Goal: Task Accomplishment & Management: Manage account settings

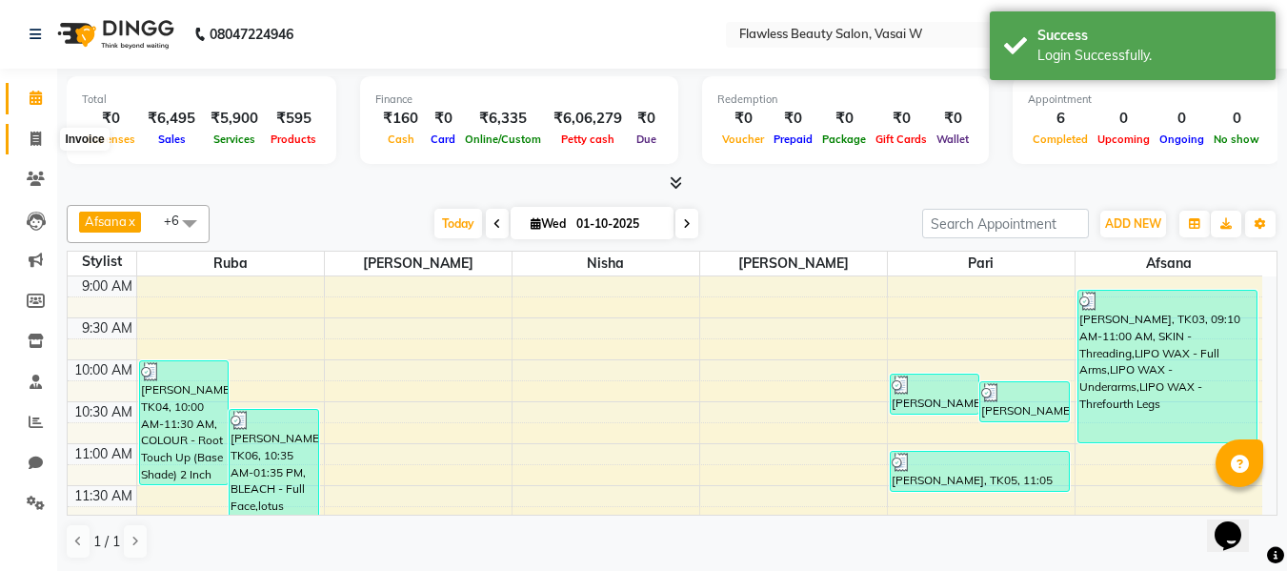
click at [34, 136] on icon at bounding box center [35, 138] width 10 height 14
select select "8090"
select select "service"
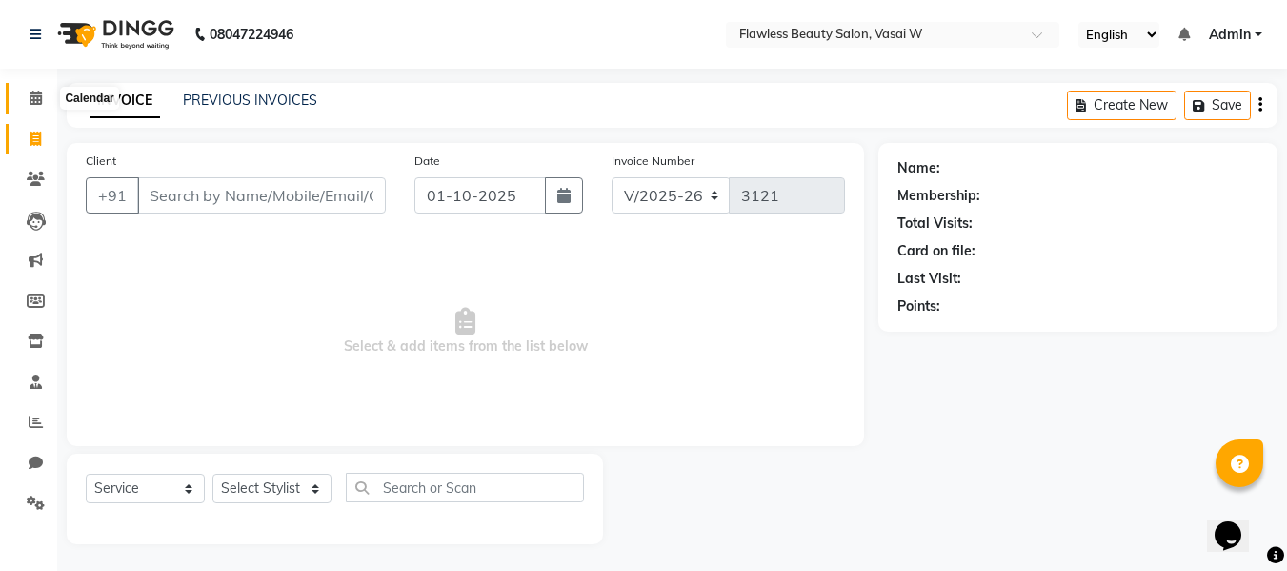
click at [34, 91] on icon at bounding box center [36, 98] width 12 height 14
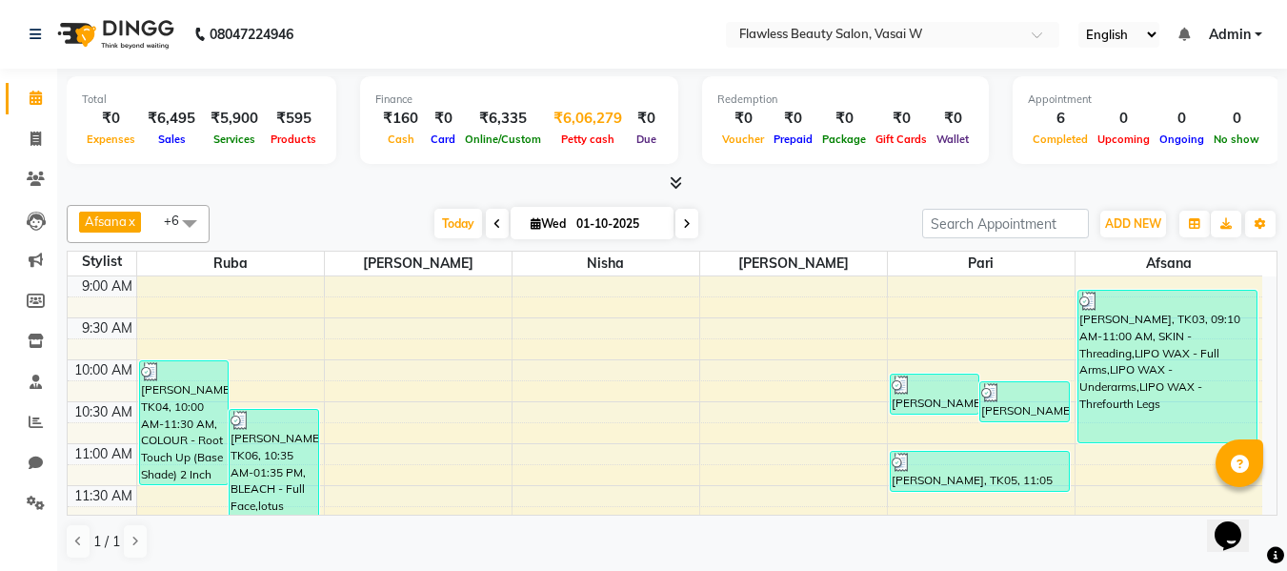
click at [576, 127] on div "₹6,06,279" at bounding box center [588, 119] width 84 height 22
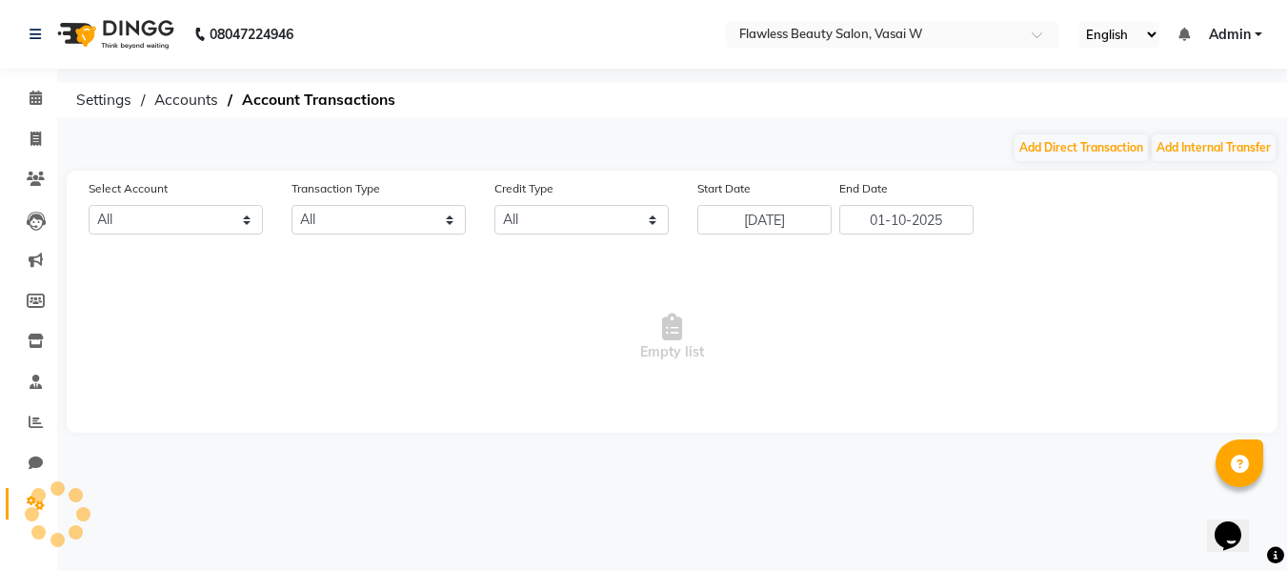
click at [576, 127] on div "08047224946 Select Location × Flawless Beauty Salon, Vasai W English ENGLISH Es…" at bounding box center [643, 285] width 1287 height 571
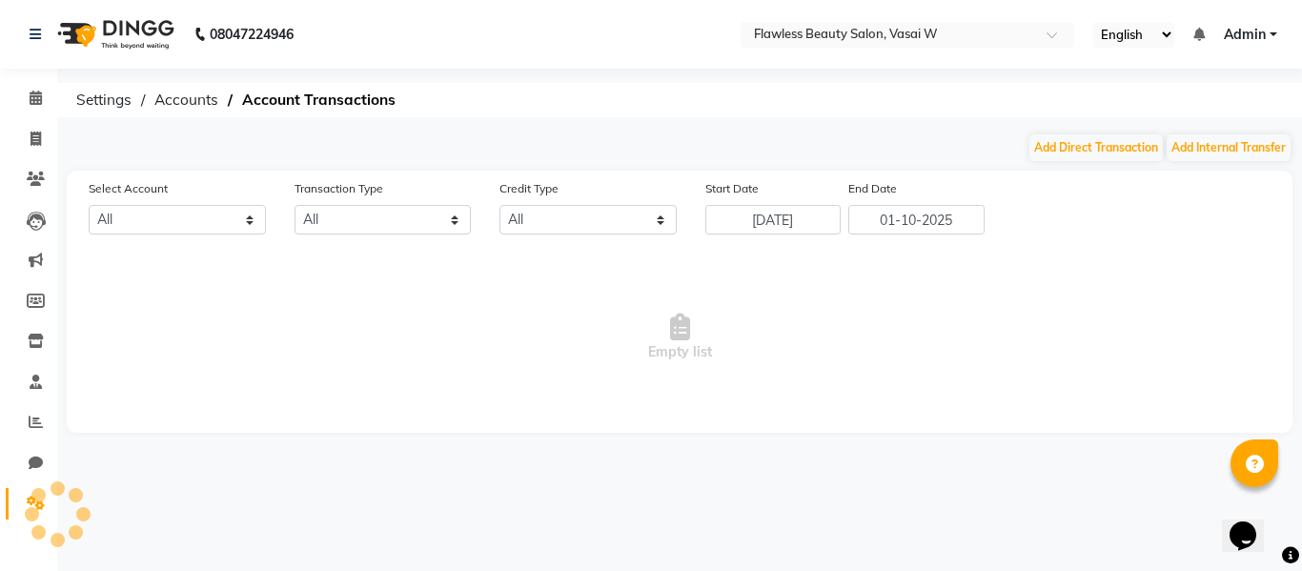
select select "7218"
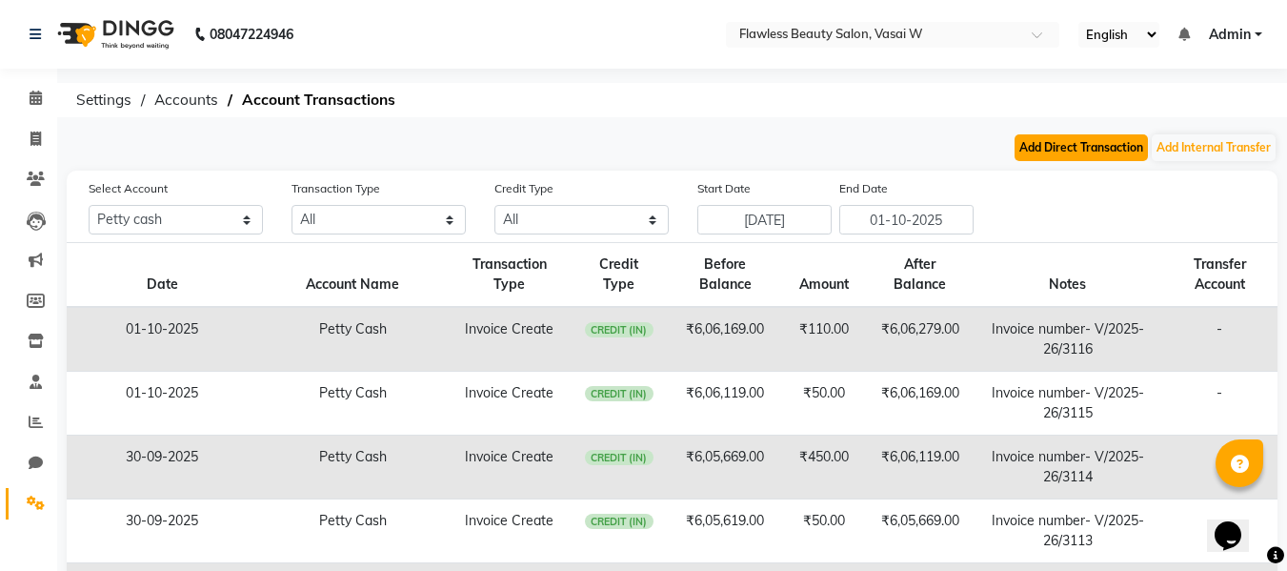
click at [1103, 143] on button "Add Direct Transaction" at bounding box center [1081, 147] width 133 height 27
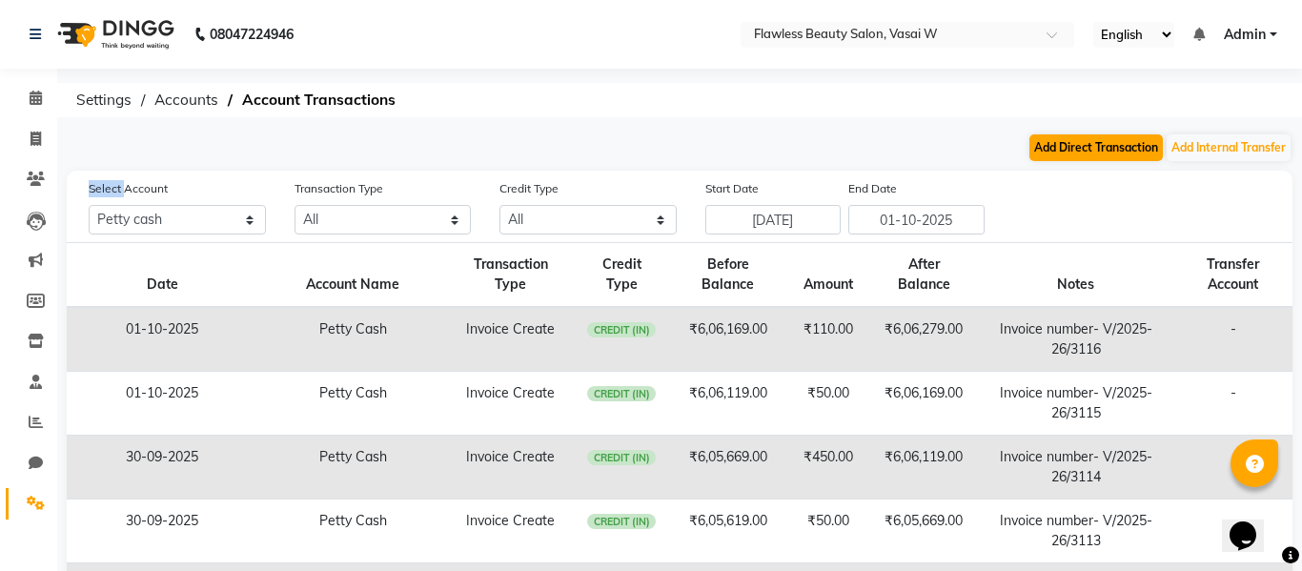
select select "direct"
select select "7218"
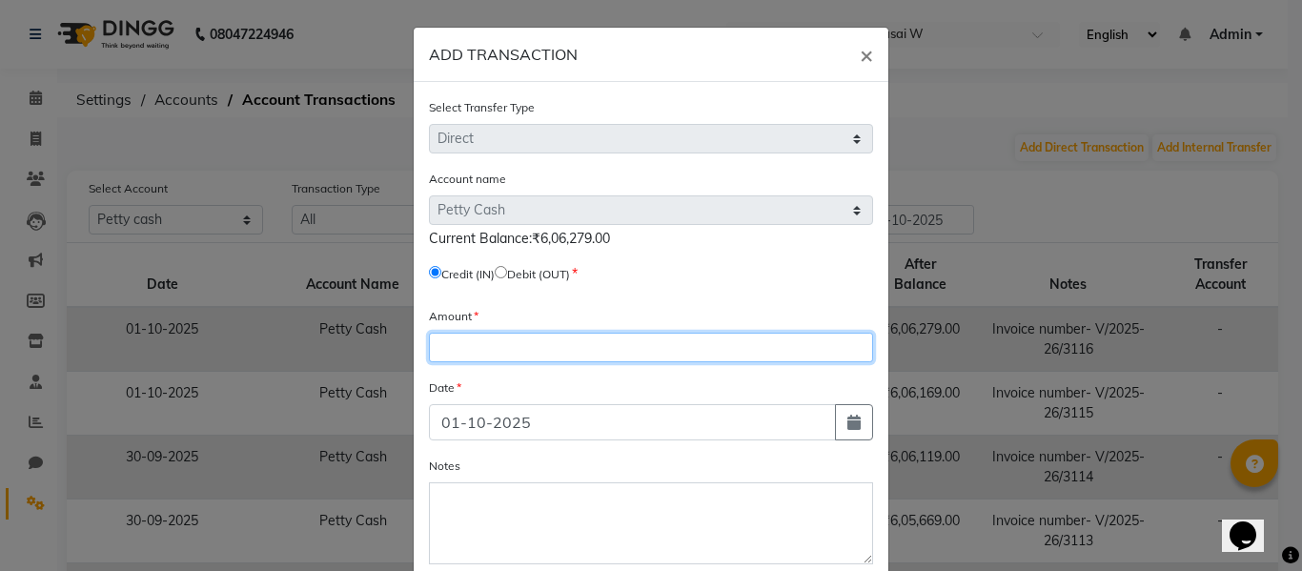
click at [508, 353] on input "number" at bounding box center [651, 348] width 444 height 30
type input "600000"
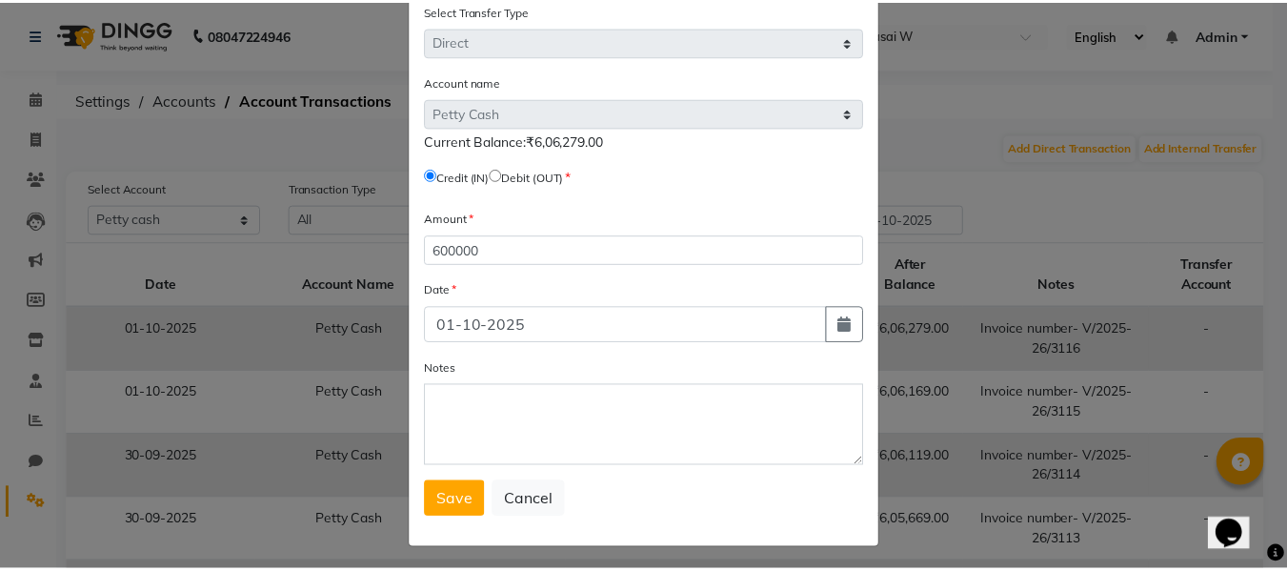
scroll to position [103, 0]
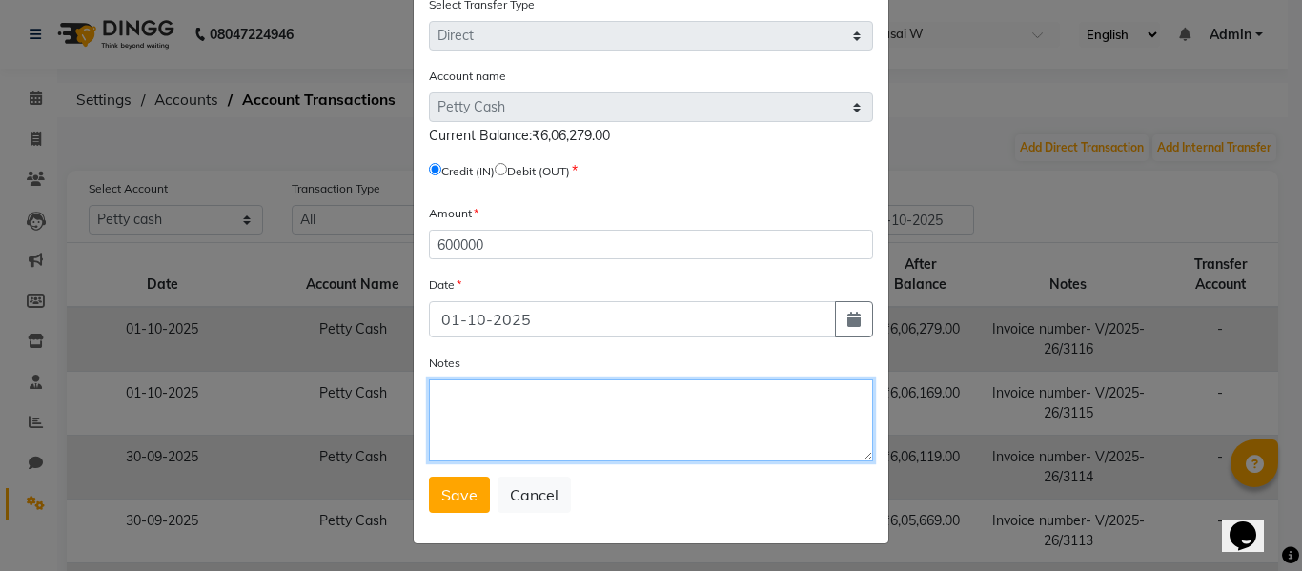
click at [515, 430] on textarea "Notes" at bounding box center [651, 420] width 444 height 82
type textarea "[PERSON_NAME]"
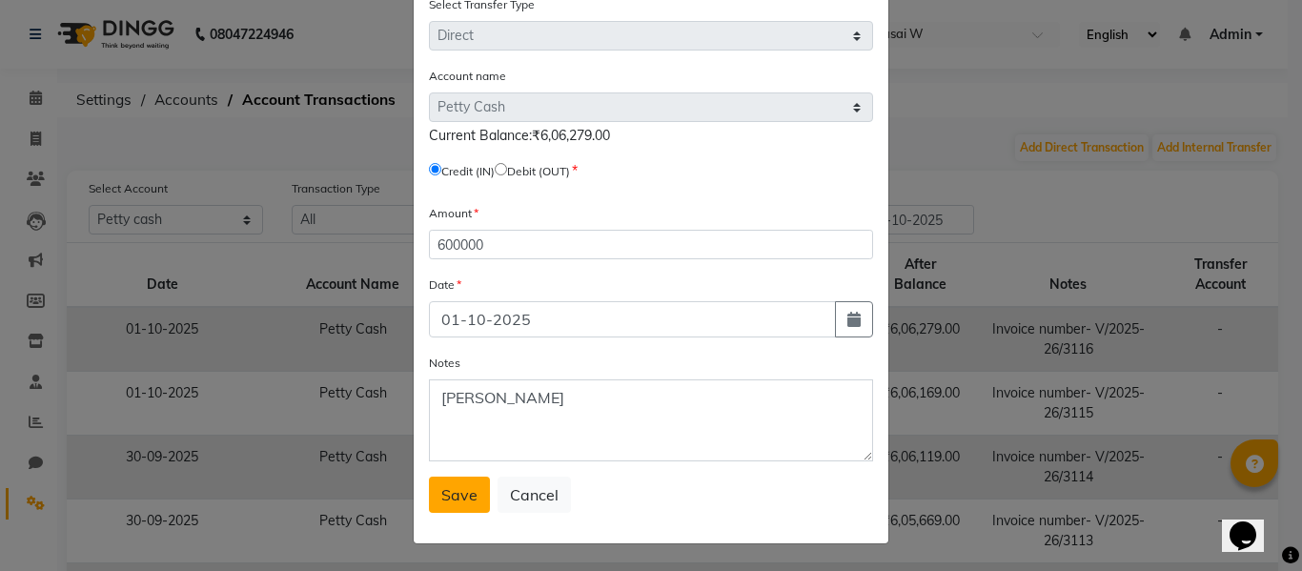
click at [441, 487] on span "Save" at bounding box center [459, 494] width 36 height 19
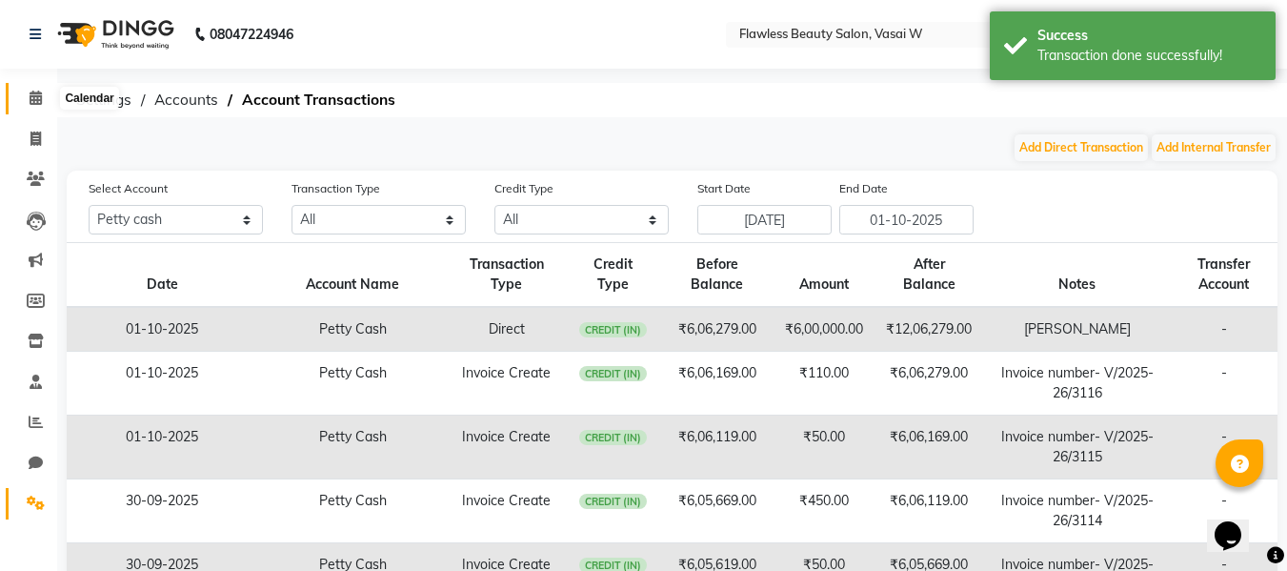
click at [39, 91] on icon at bounding box center [36, 98] width 12 height 14
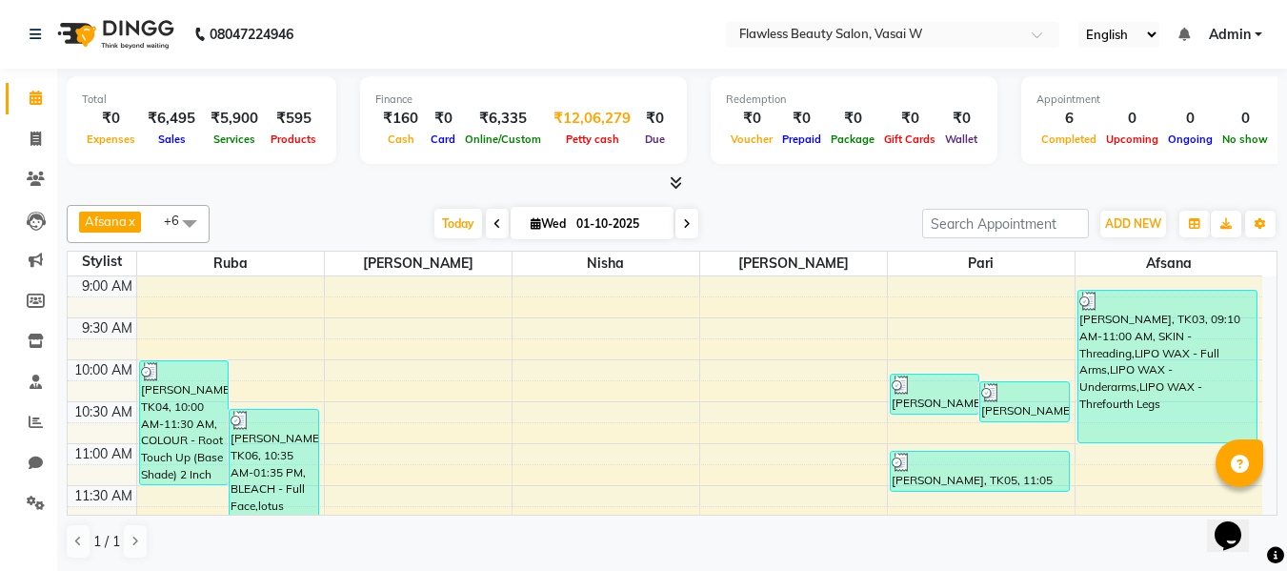
click at [570, 134] on span "Petty cash" at bounding box center [592, 138] width 63 height 13
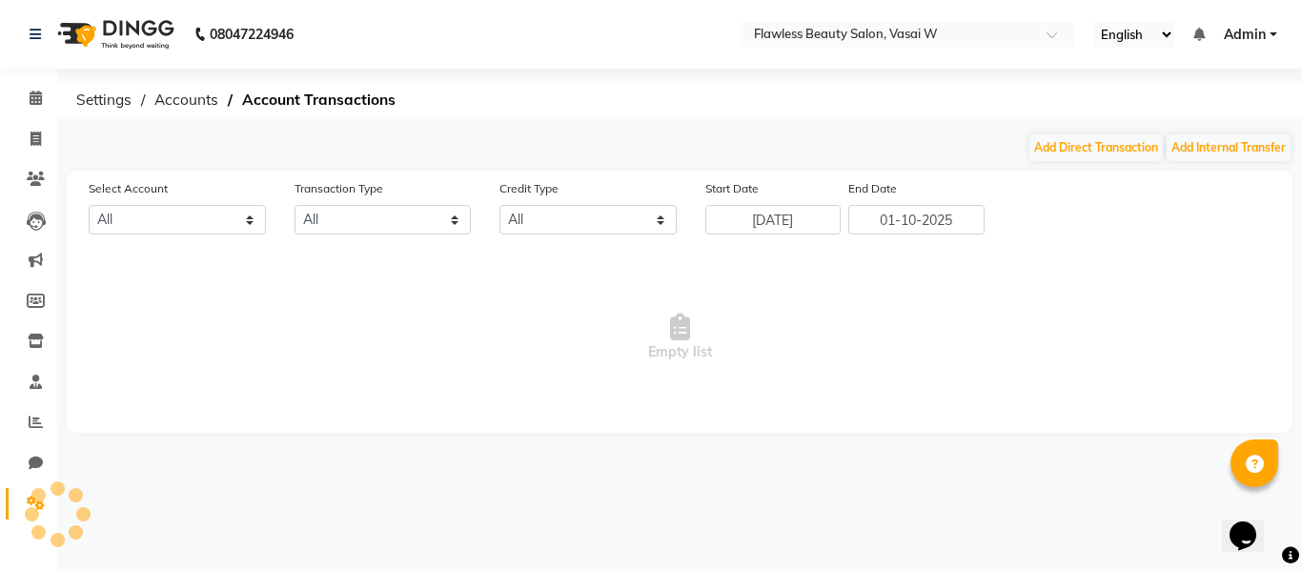
select select "7218"
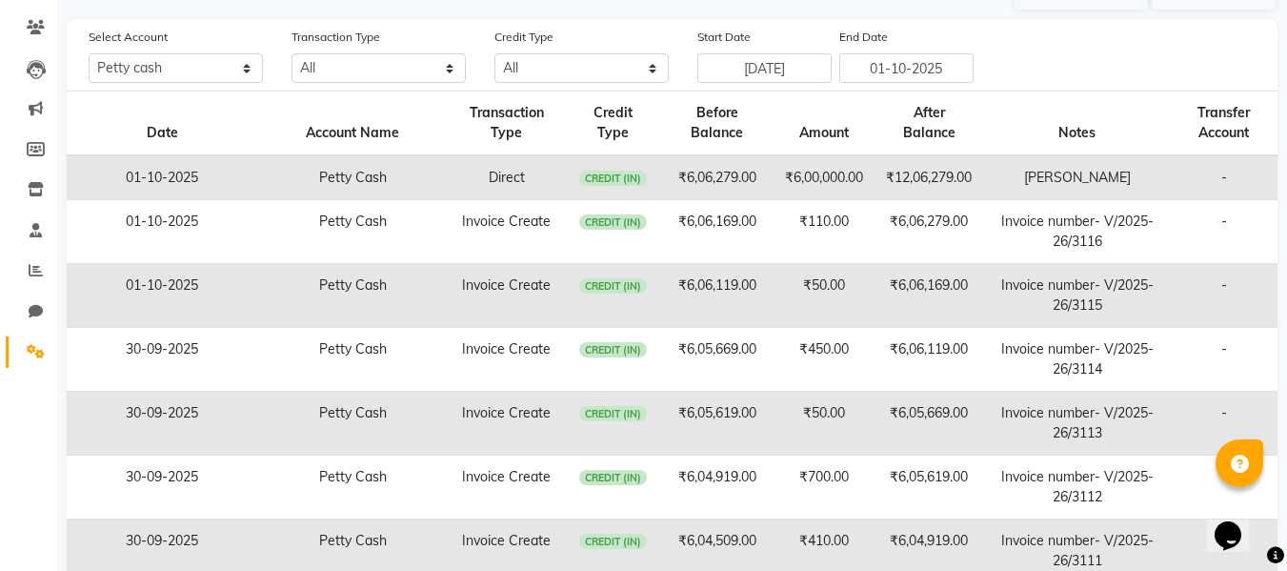
scroll to position [191, 0]
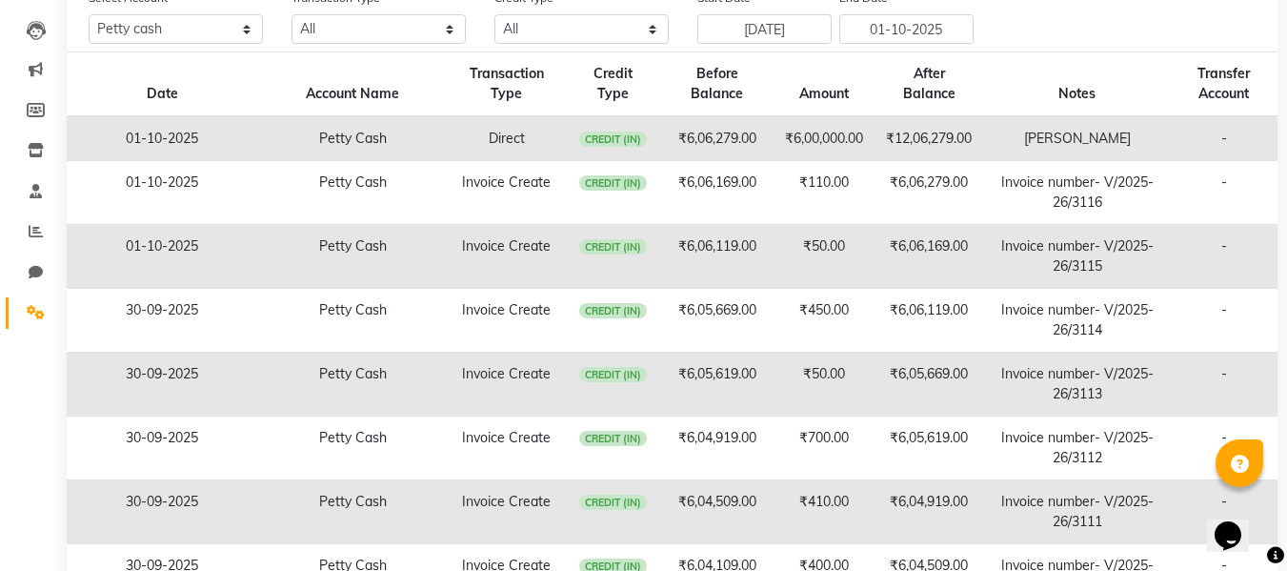
click at [1216, 144] on td "-" at bounding box center [1224, 138] width 108 height 45
click at [881, 126] on td "₹12,06,279.00" at bounding box center [930, 138] width 110 height 45
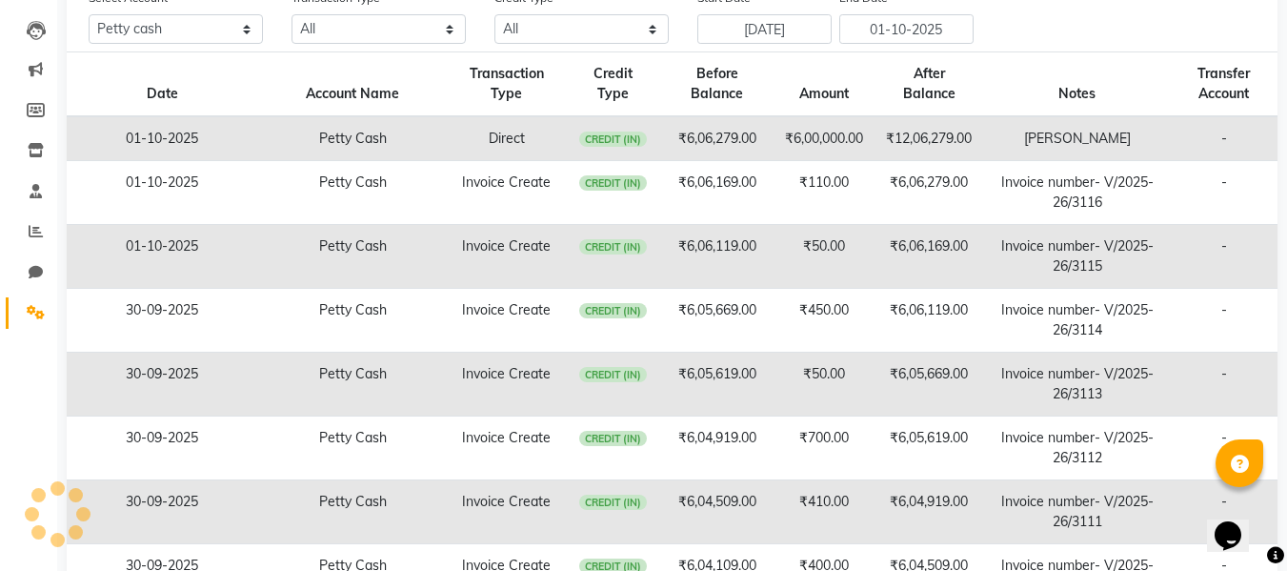
click at [941, 143] on td "₹12,06,279.00" at bounding box center [930, 138] width 110 height 45
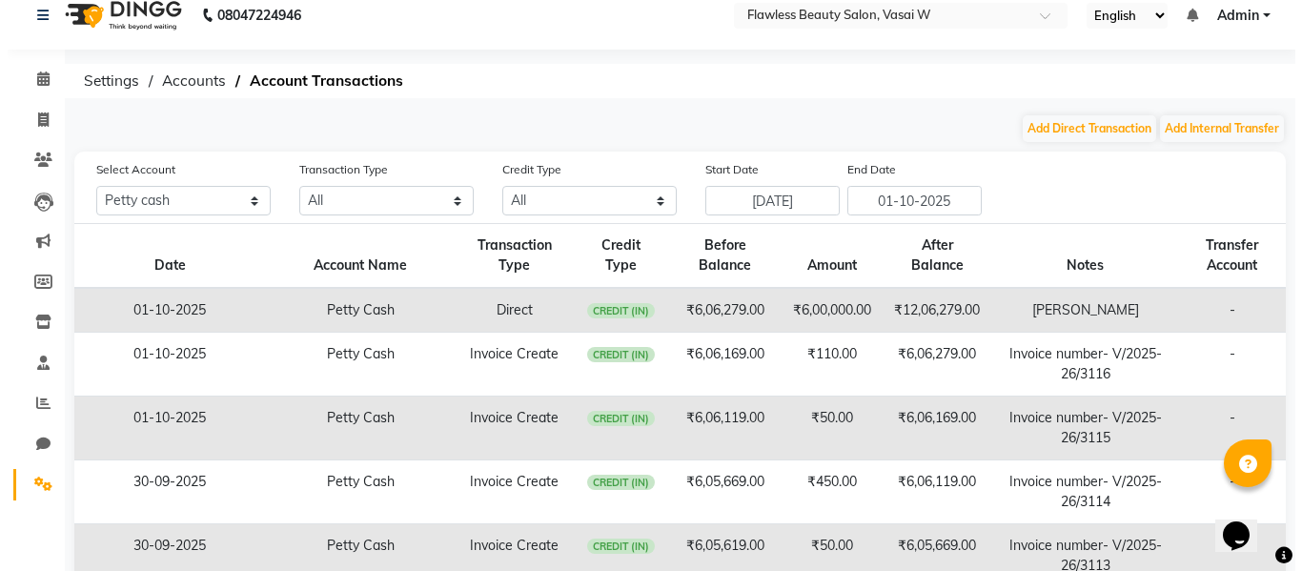
scroll to position [0, 0]
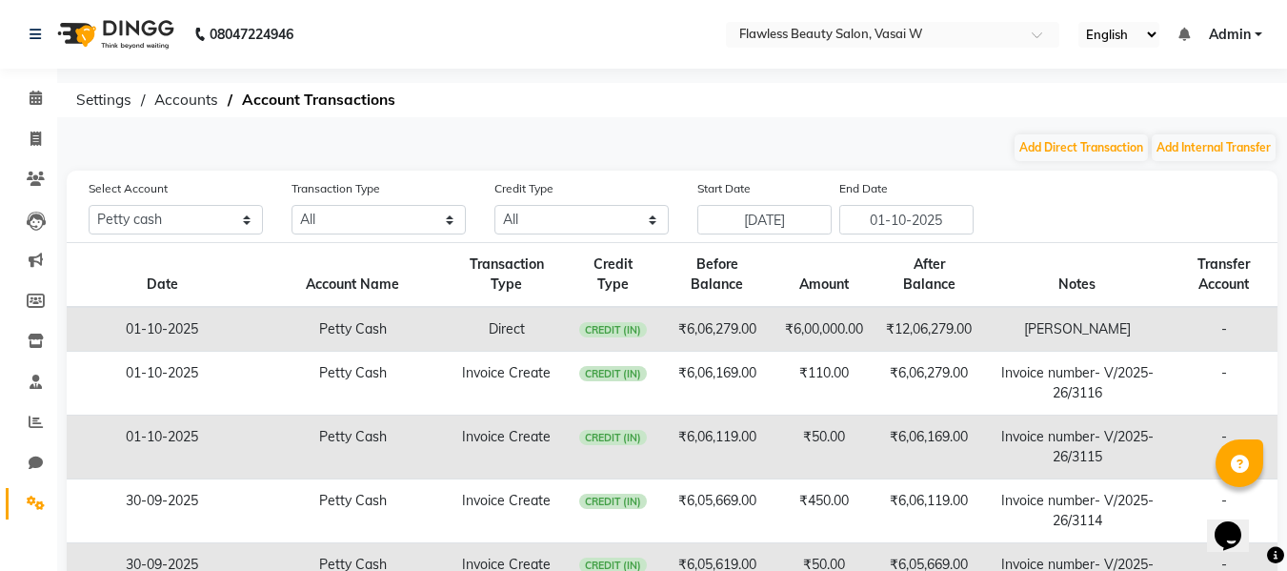
click at [177, 328] on td "01-10-2025" at bounding box center [162, 329] width 191 height 45
click at [1071, 152] on button "Add Direct Transaction" at bounding box center [1081, 147] width 133 height 27
select select "direct"
select select "7218"
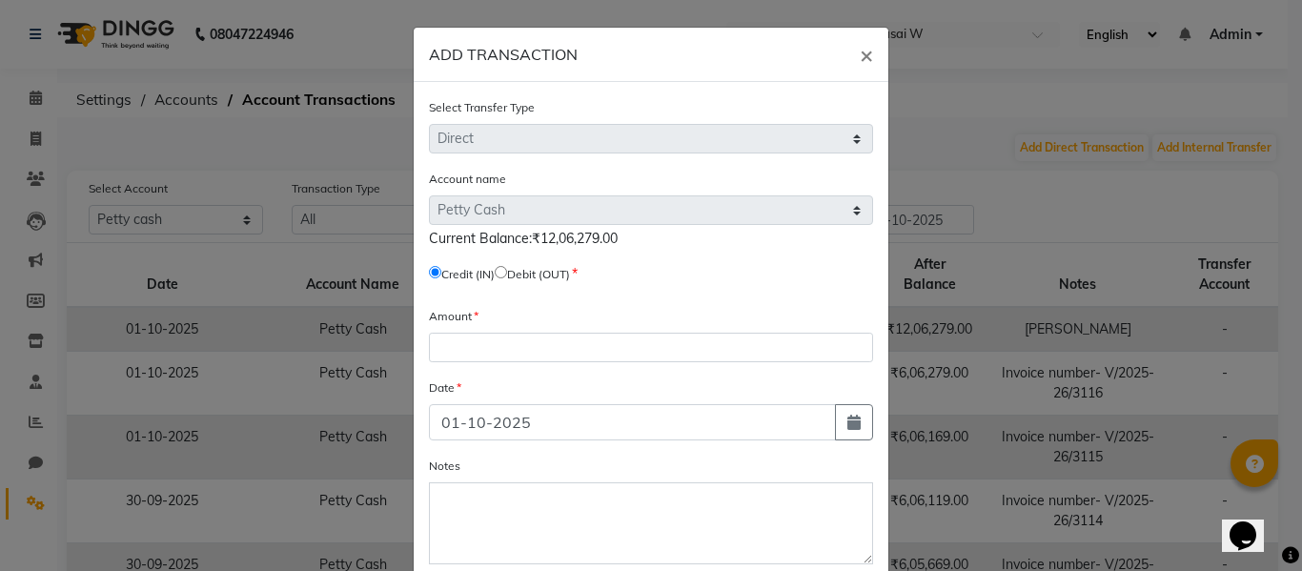
click at [503, 273] on input "radio" at bounding box center [501, 272] width 12 height 12
radio input "true"
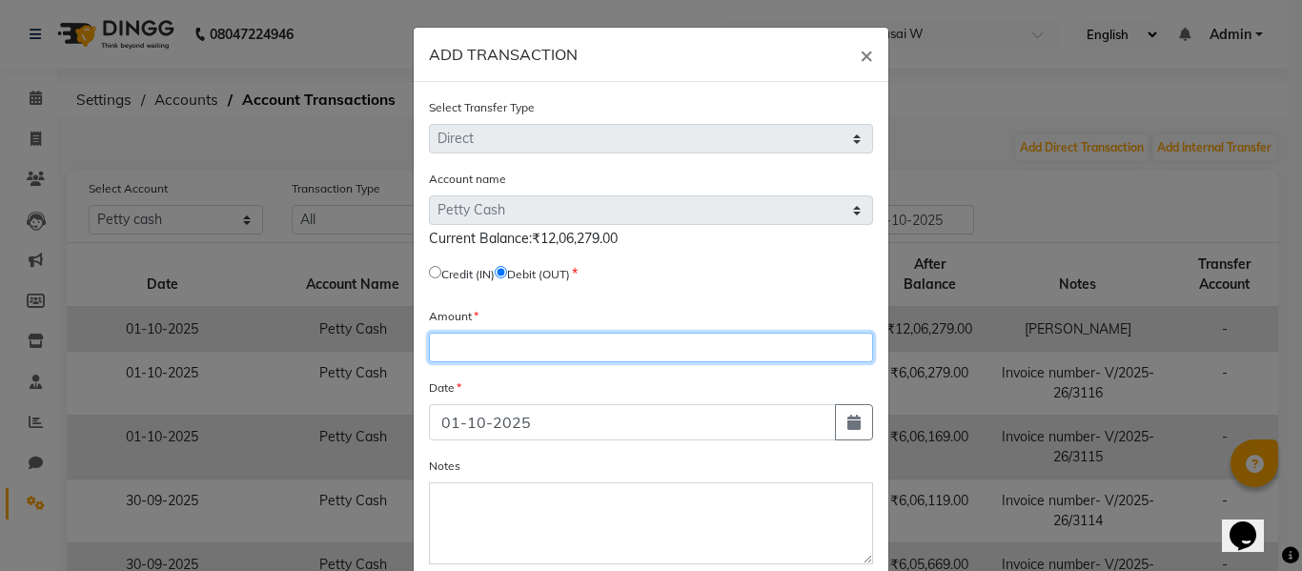
click at [497, 344] on input "number" at bounding box center [651, 348] width 444 height 30
type input "1200000"
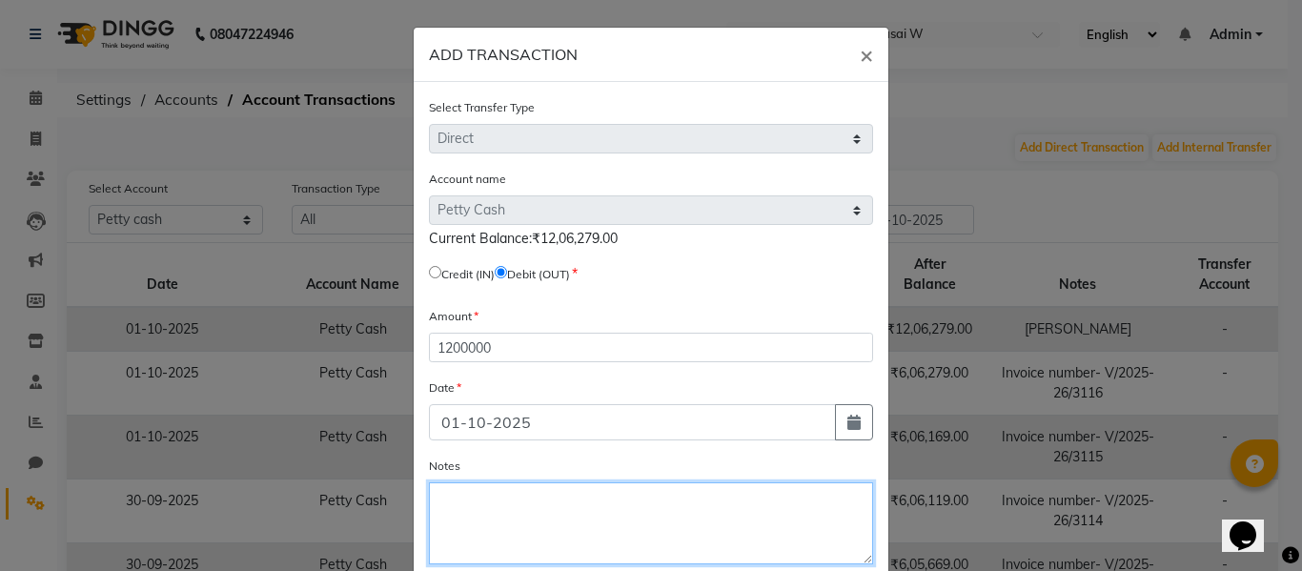
click at [553, 516] on textarea "Notes" at bounding box center [651, 523] width 444 height 82
type textarea "transfer"
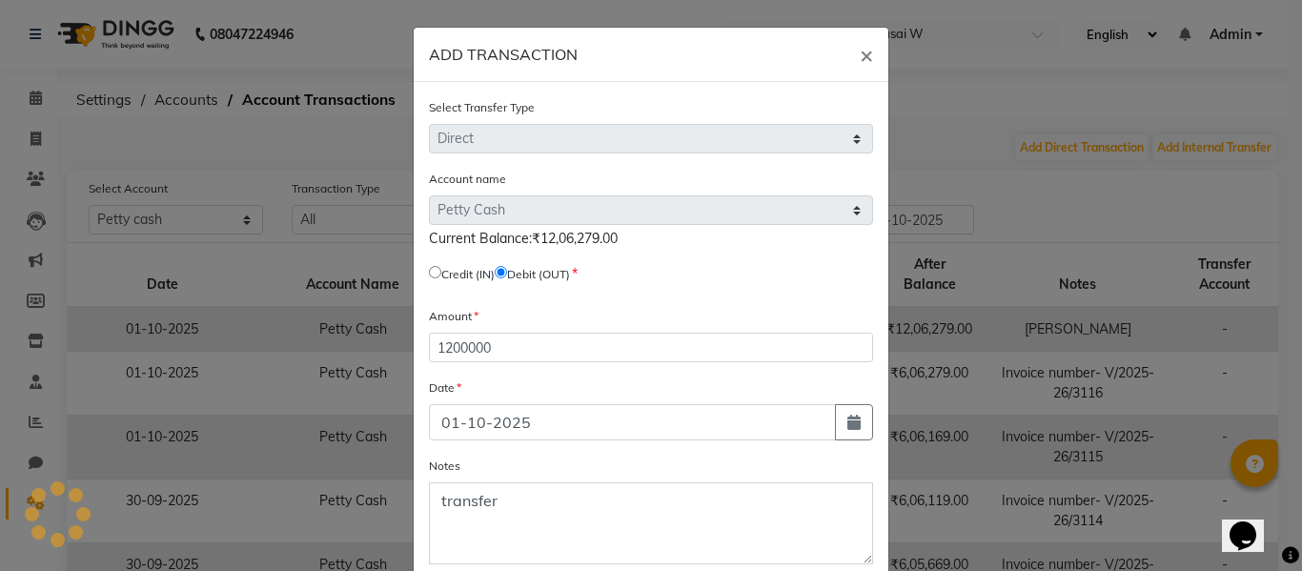
click at [1296, 567] on div at bounding box center [1290, 555] width 17 height 26
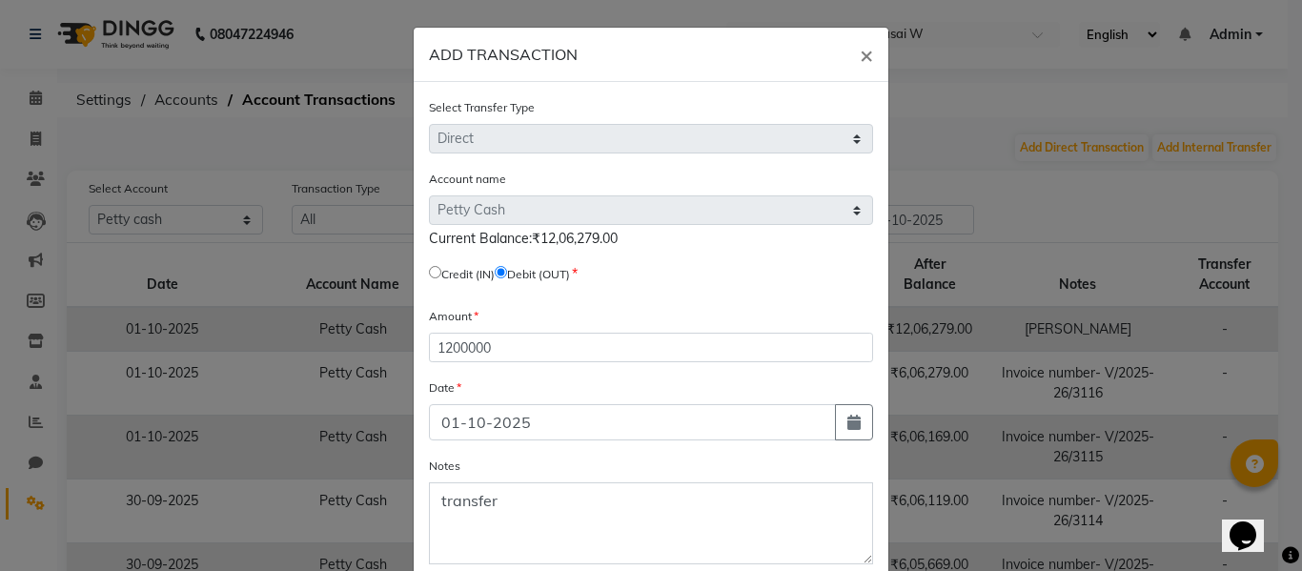
click at [1297, 566] on div at bounding box center [1290, 555] width 17 height 26
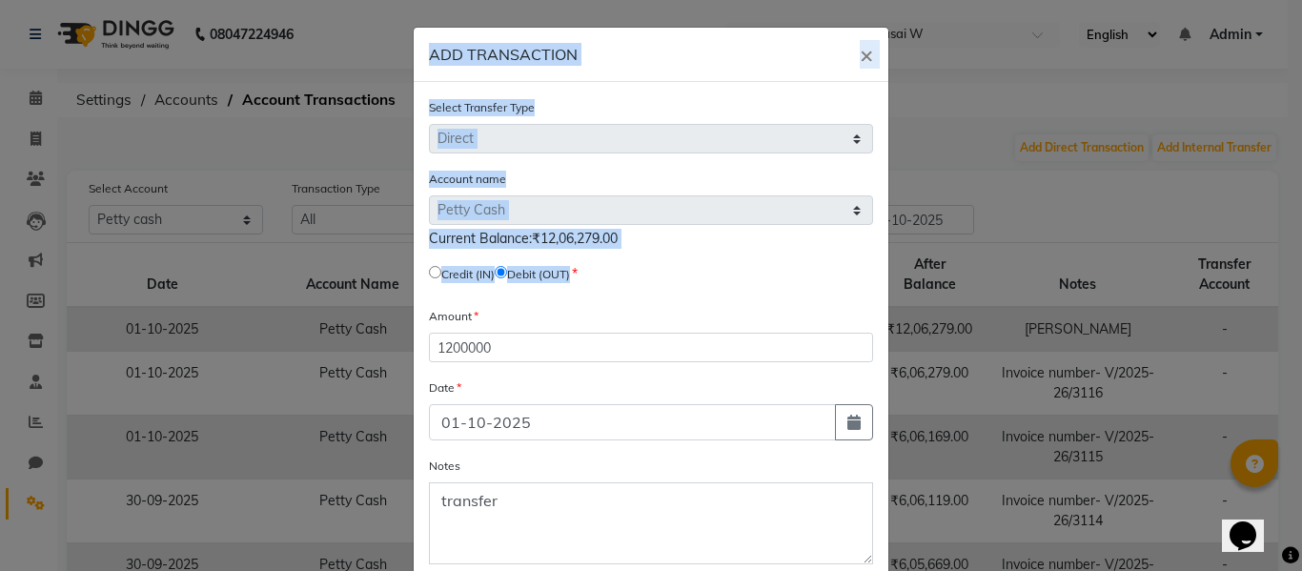
drag, startPoint x: 1297, startPoint y: 566, endPoint x: 1084, endPoint y: 321, distance: 324.2
click at [1084, 321] on body "08047224946 Select Location × Flawless Beauty Salon, Vasai W English ENGLISH Es…" at bounding box center [651, 285] width 1302 height 571
click at [1183, 195] on ngb-modal-window "ADD TRANSACTION × Select Transfer Type Select Direct Internal Account name Sele…" at bounding box center [651, 285] width 1302 height 571
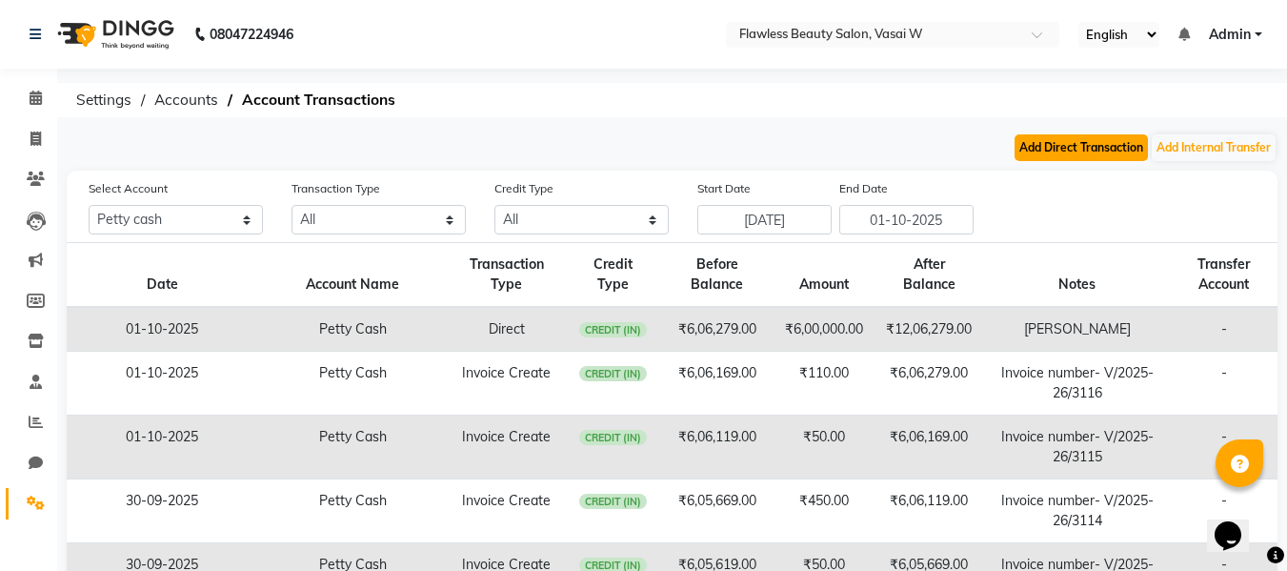
click at [1095, 154] on button "Add Direct Transaction" at bounding box center [1081, 147] width 133 height 27
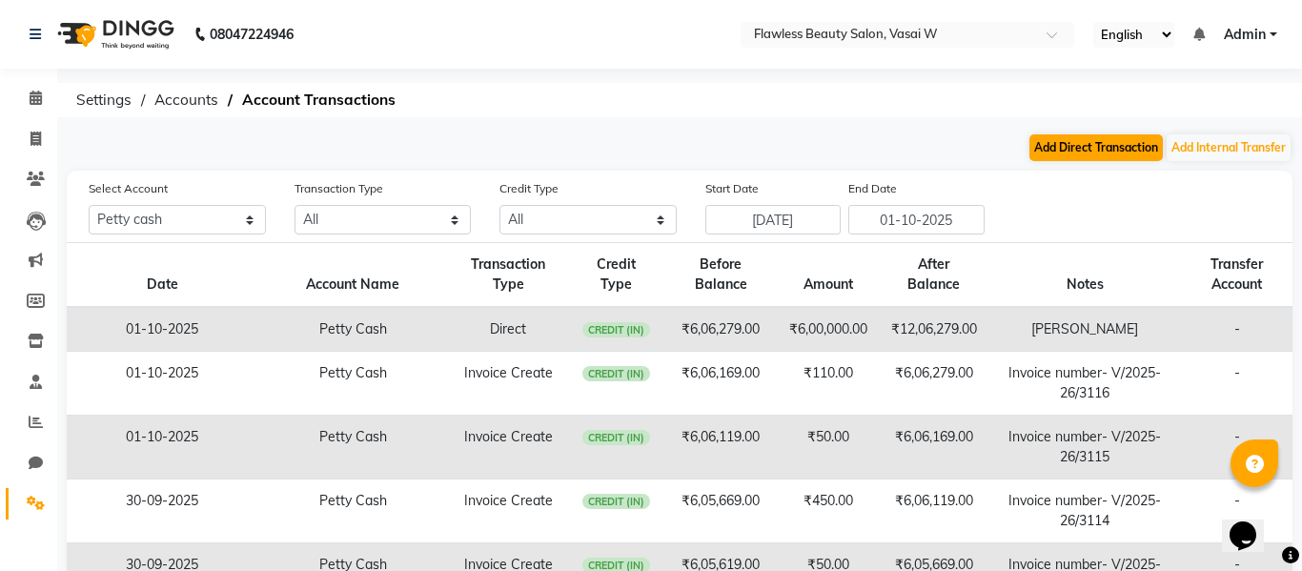
select select "direct"
select select "7218"
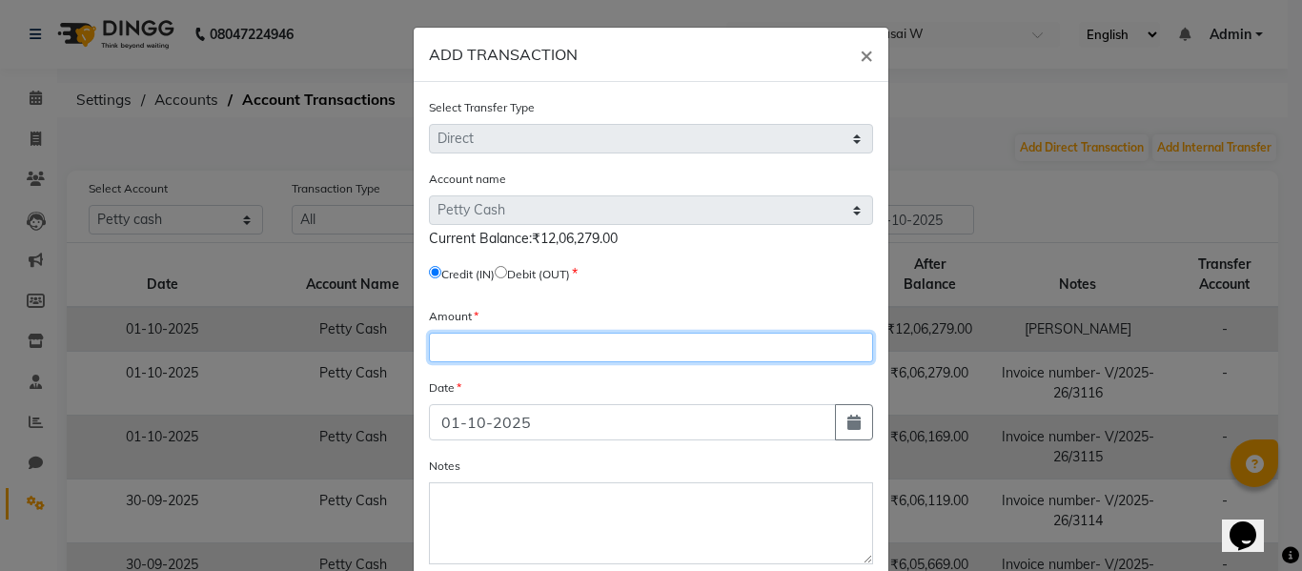
click at [541, 346] on input "number" at bounding box center [651, 348] width 444 height 30
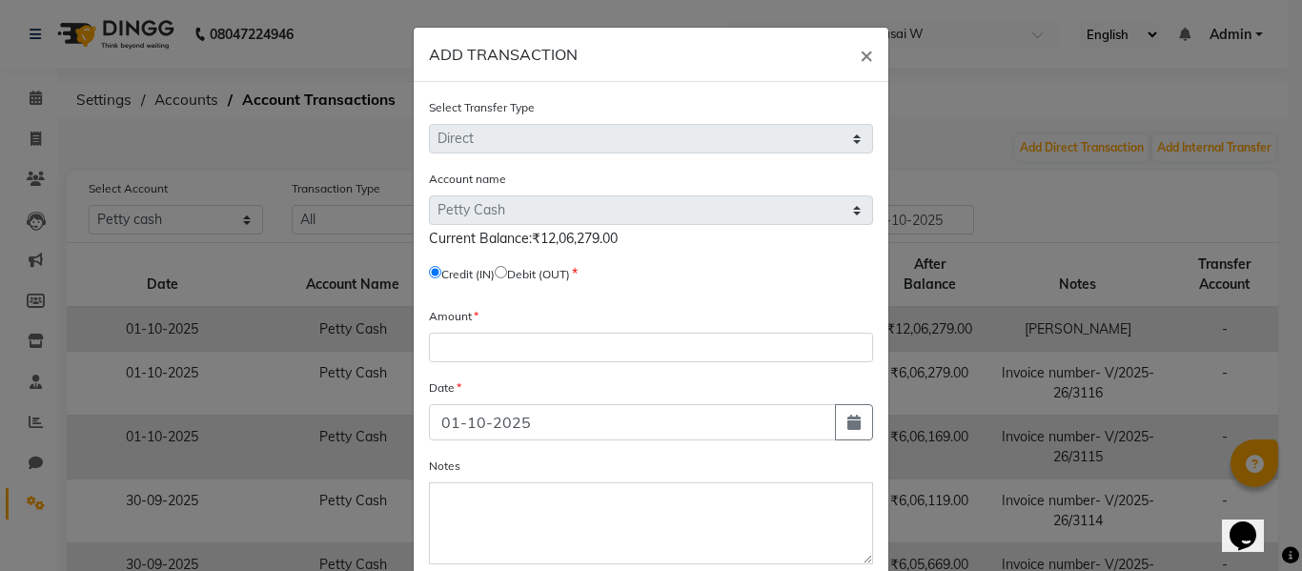
click at [505, 274] on input "radio" at bounding box center [501, 272] width 12 height 12
radio input "true"
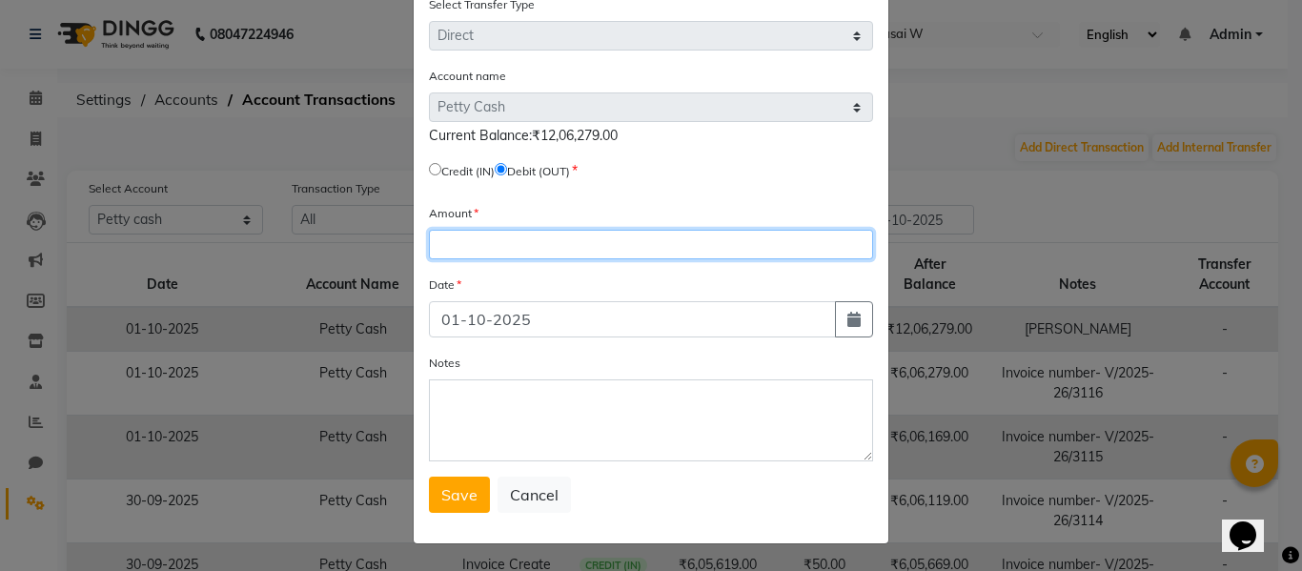
click at [507, 235] on input "number" at bounding box center [651, 245] width 444 height 30
type input "1200000"
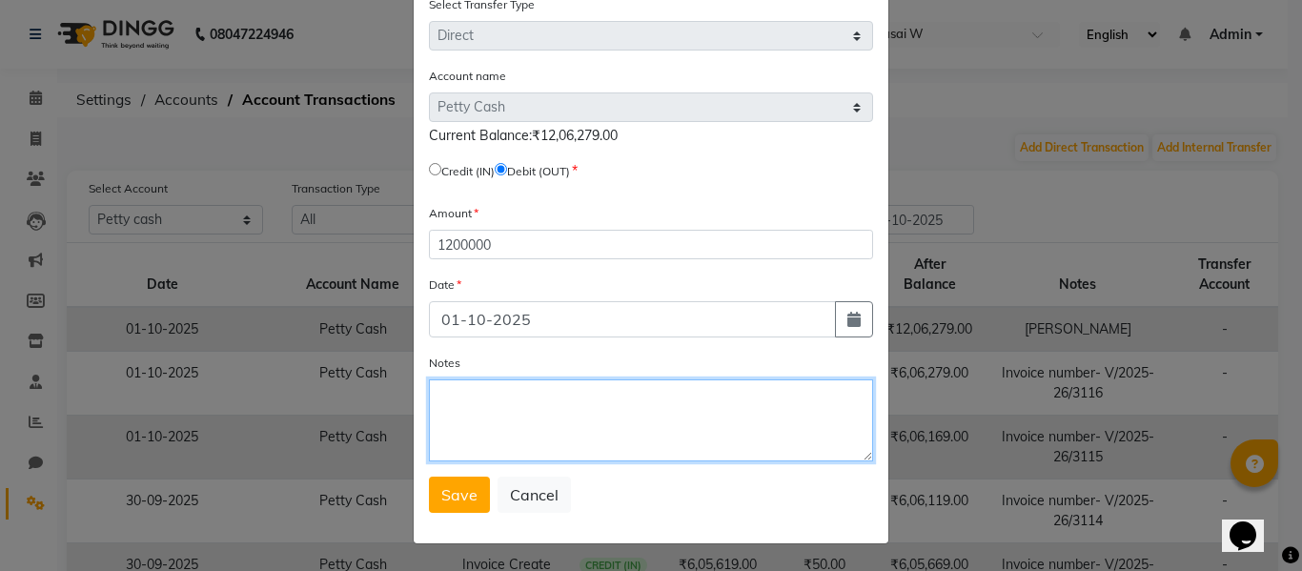
click at [499, 394] on textarea "Notes" at bounding box center [651, 420] width 444 height 82
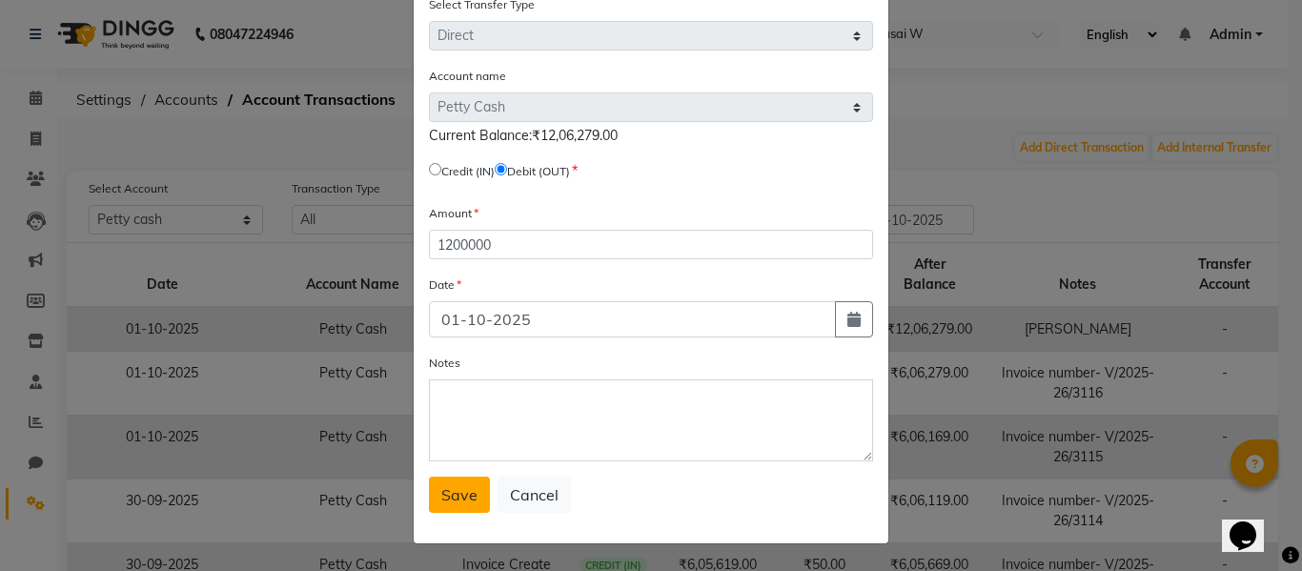
click at [448, 487] on span "Save" at bounding box center [459, 494] width 36 height 19
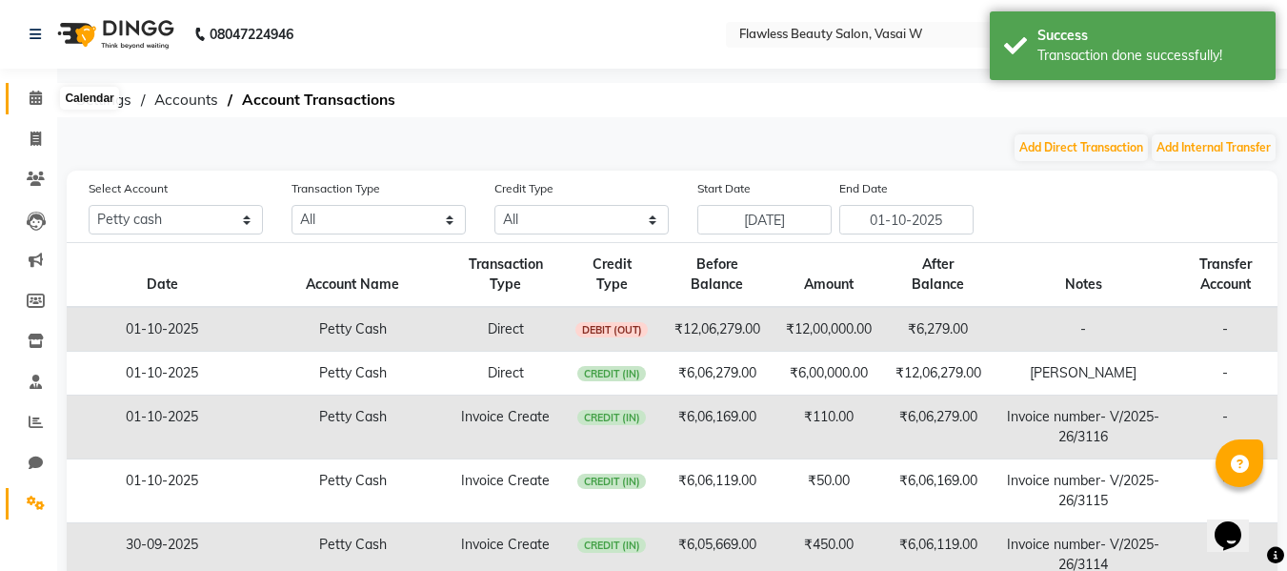
click at [38, 96] on icon at bounding box center [36, 98] width 12 height 14
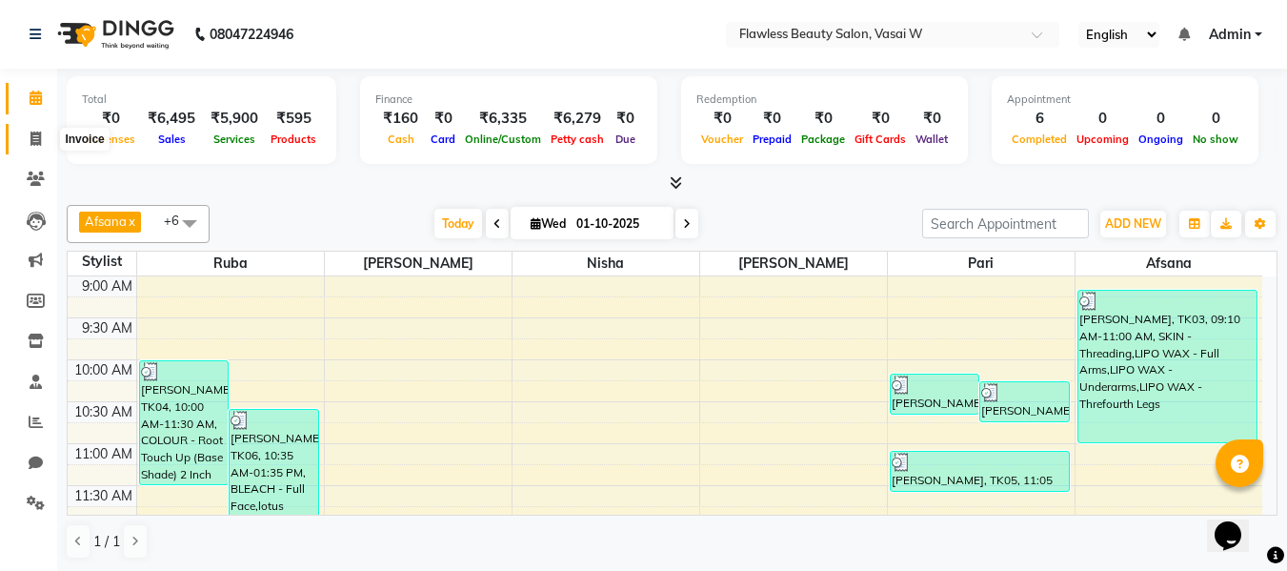
click at [39, 146] on span at bounding box center [35, 140] width 33 height 22
select select "8090"
select select "service"
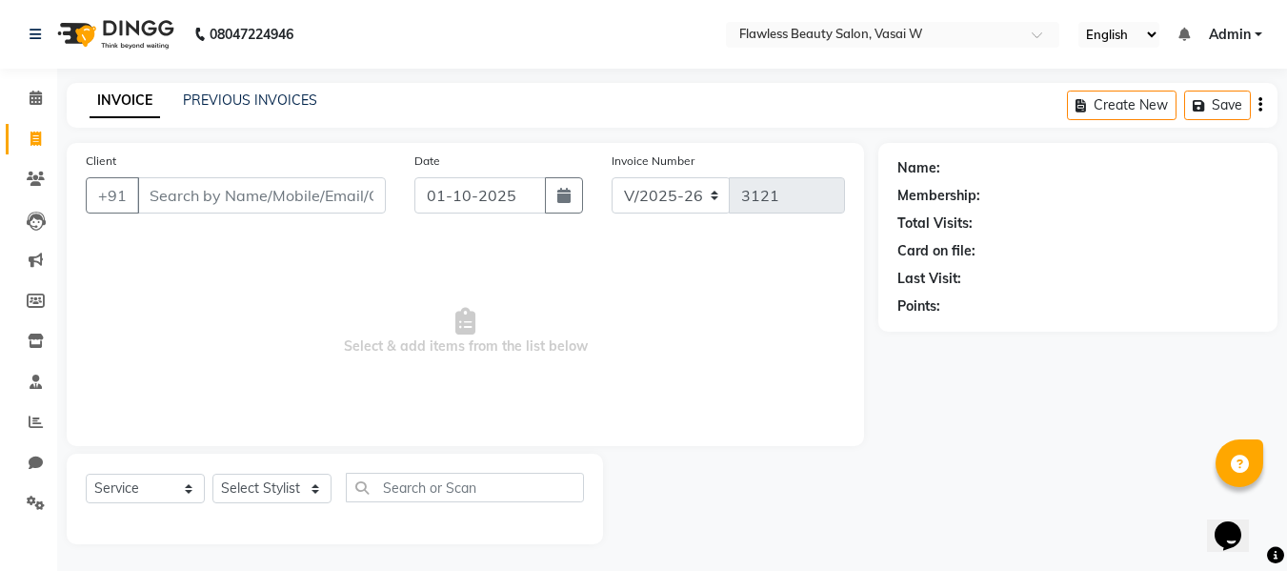
click at [1240, 41] on span "Admin" at bounding box center [1230, 35] width 42 height 20
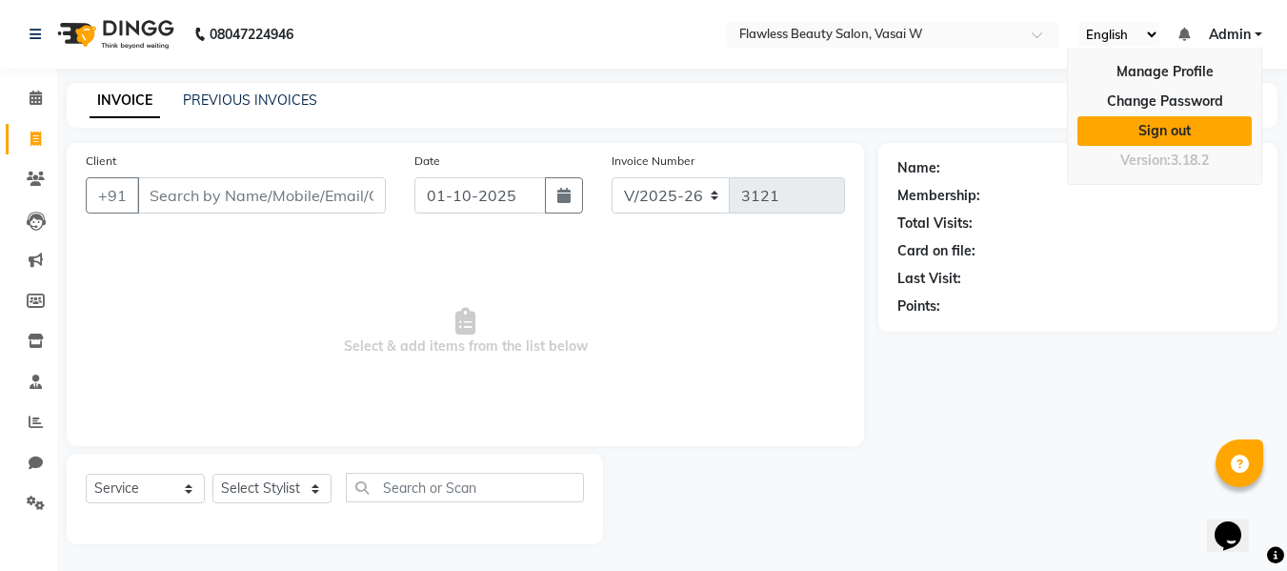
click at [1183, 122] on link "Sign out" at bounding box center [1165, 131] width 174 height 30
